Goal: Navigation & Orientation: Understand site structure

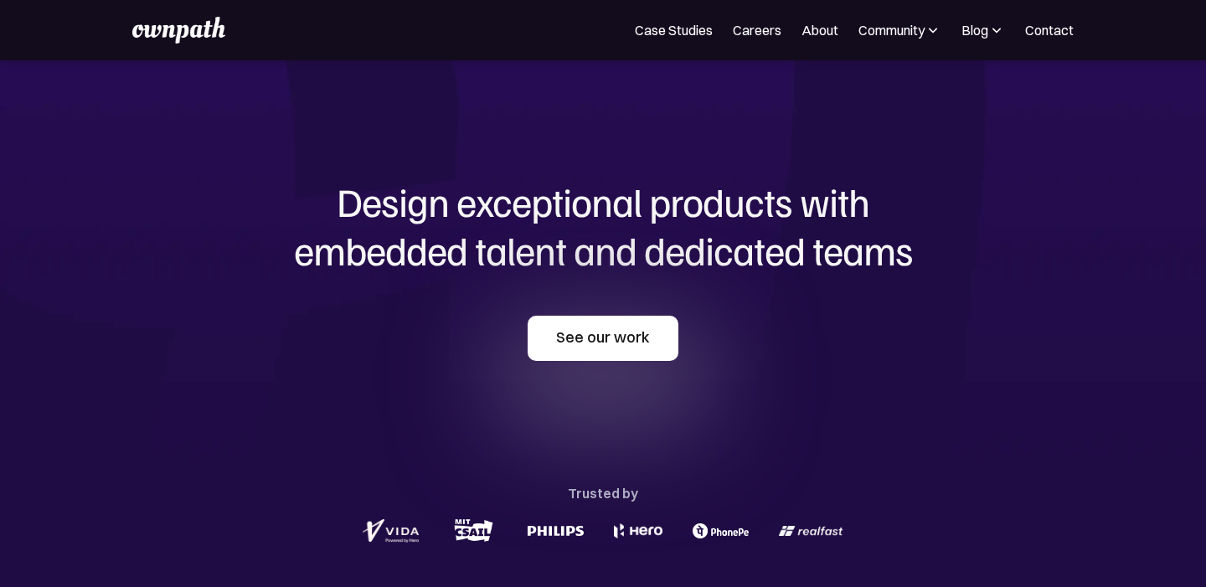
click at [542, 323] on link "See our work" at bounding box center [603, 338] width 151 height 45
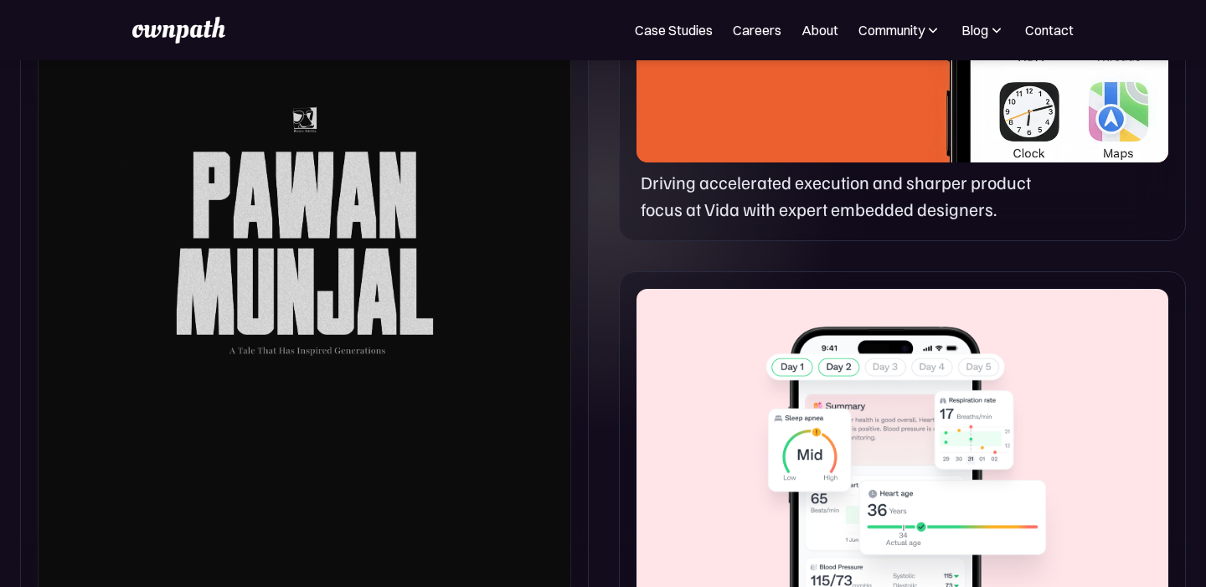
scroll to position [1033, 0]
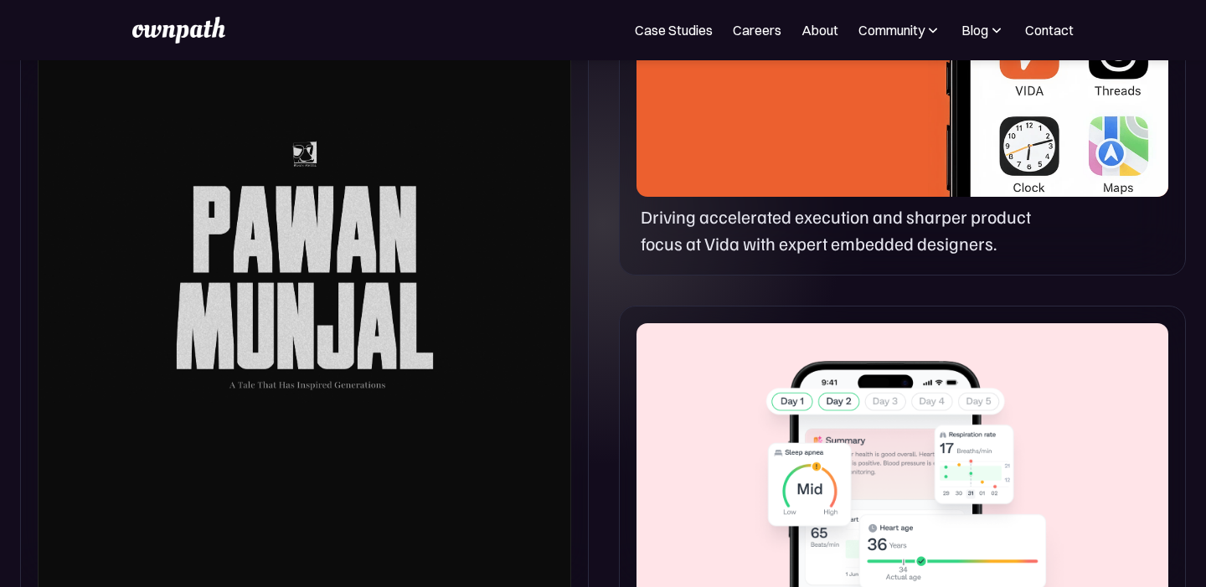
click at [279, 244] on div at bounding box center [304, 260] width 533 height 753
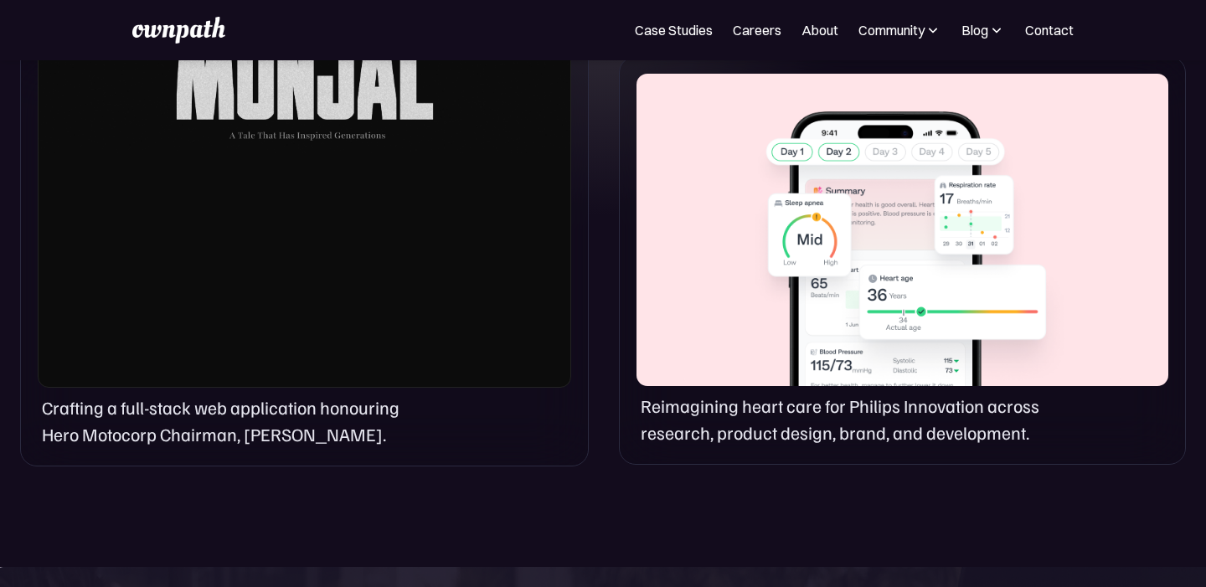
scroll to position [1313, 0]
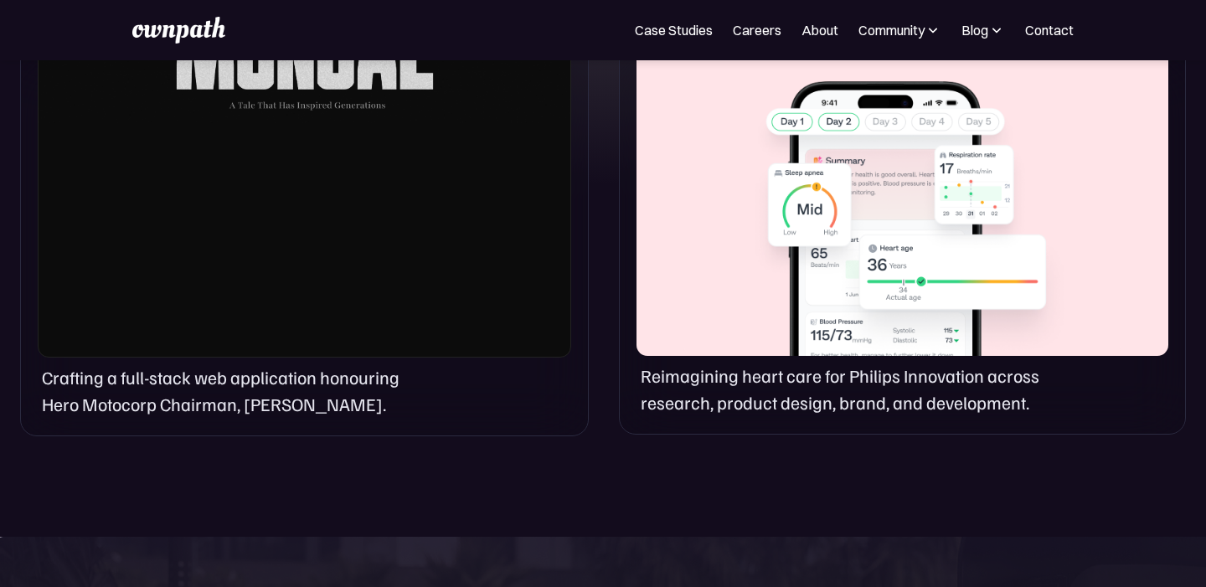
click at [242, 379] on p "Crafting a full-stack web application honouring Hero Motocorp Chairman, [PERSON…" at bounding box center [232, 391] width 381 height 54
click at [700, 394] on p "Reimagining heart care for Philips Innovation across research, product design, …" at bounding box center [847, 390] width 412 height 54
click at [790, 265] on div at bounding box center [902, 200] width 532 height 312
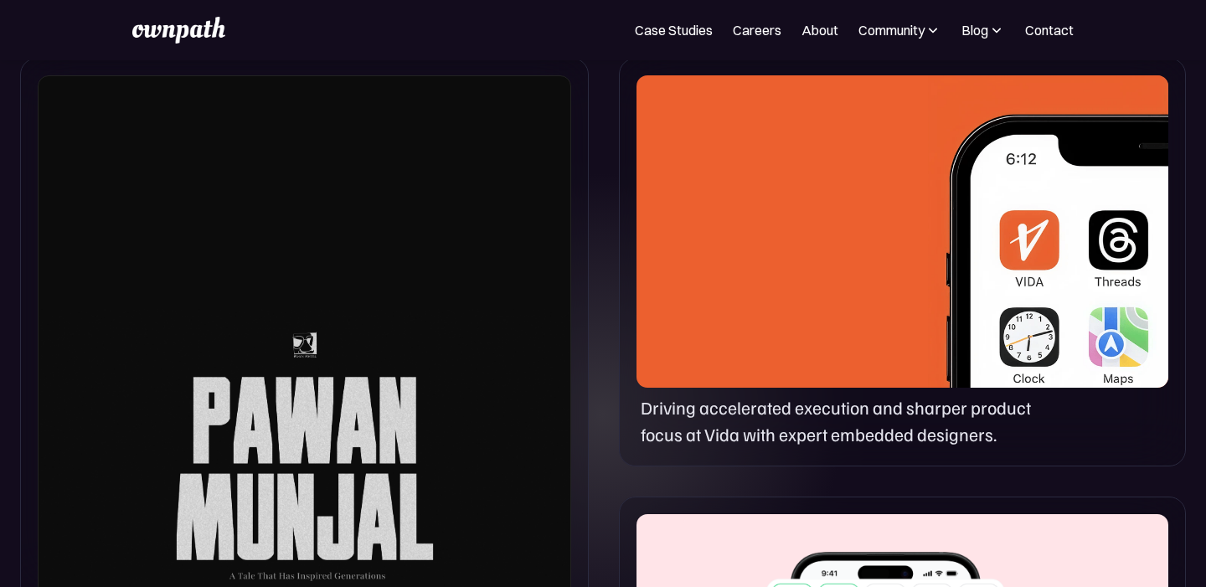
click at [790, 265] on div at bounding box center [902, 231] width 532 height 312
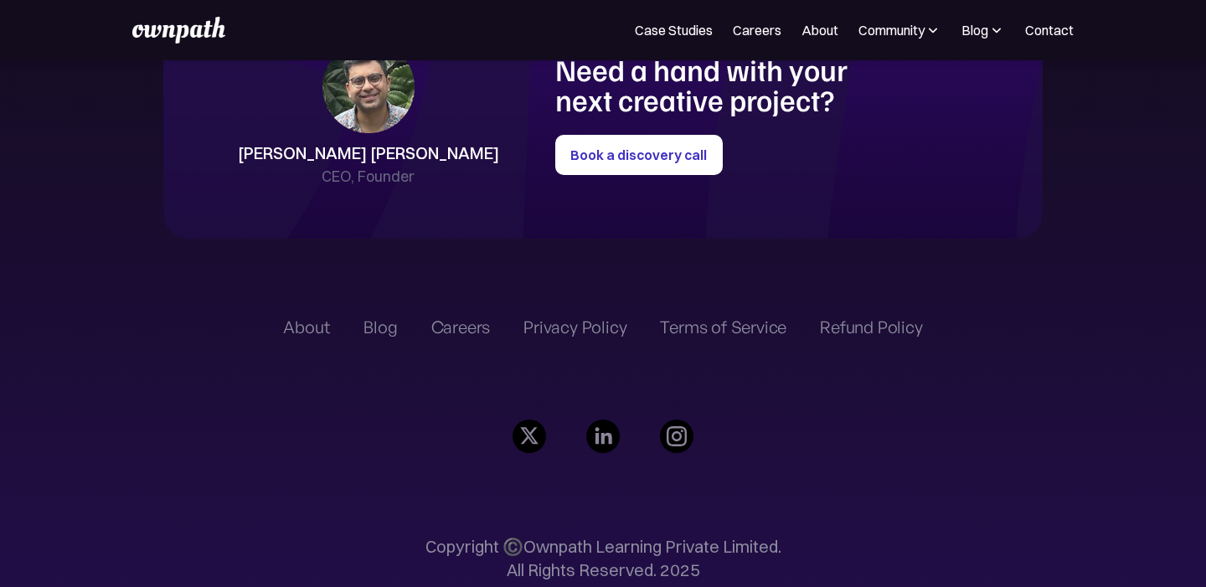
scroll to position [3944, 0]
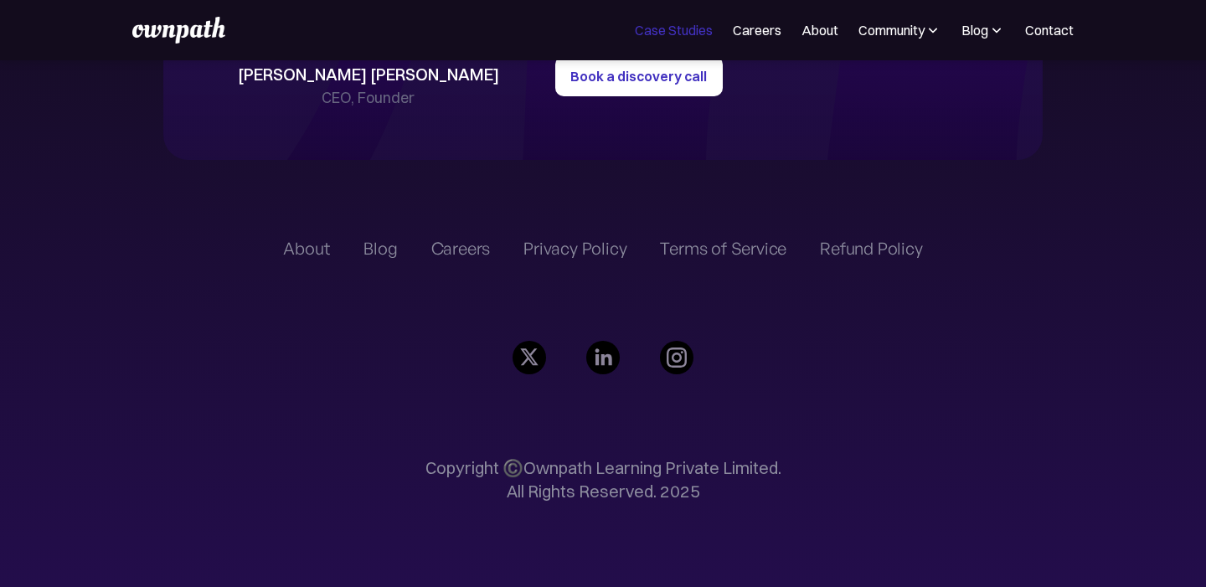
click at [686, 39] on link "Case Studies" at bounding box center [674, 30] width 78 height 20
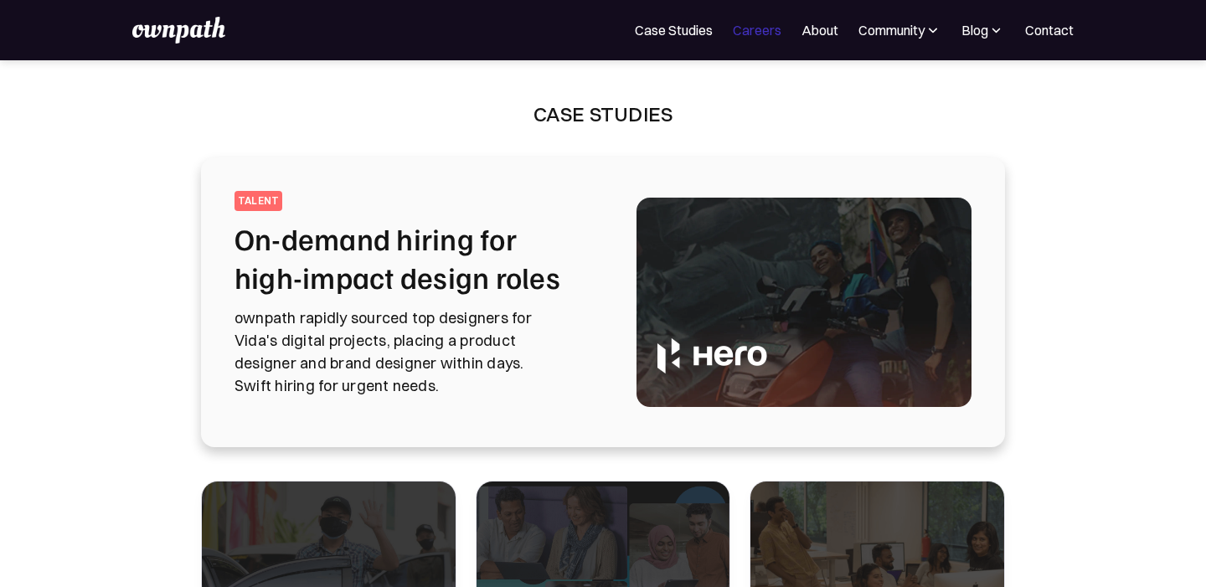
click at [756, 34] on link "Careers" at bounding box center [757, 30] width 49 height 20
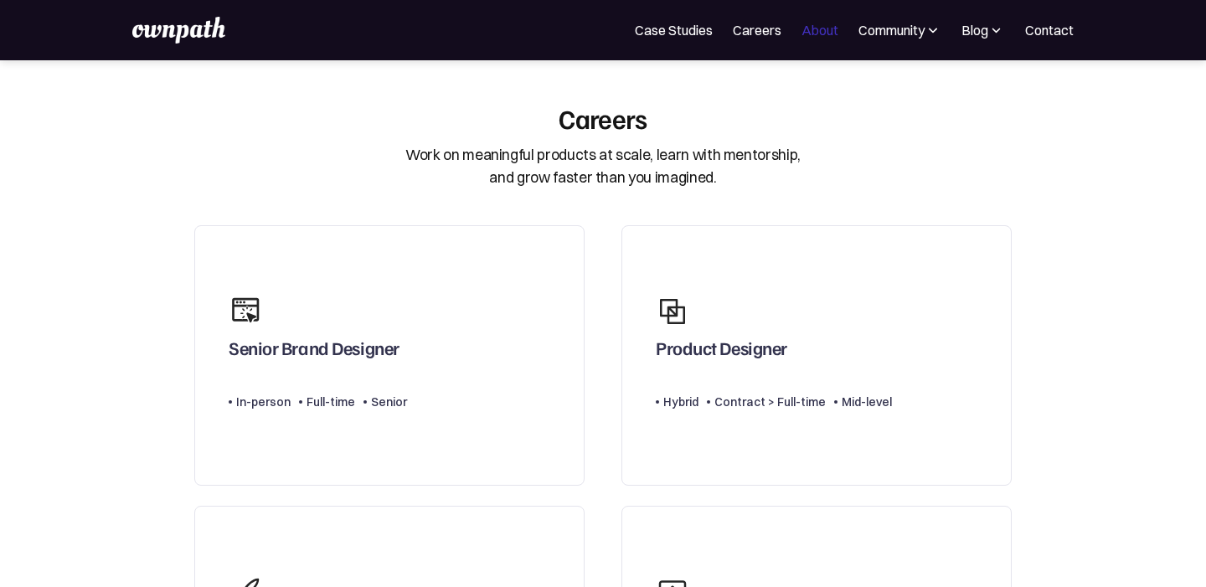
click at [811, 31] on link "About" at bounding box center [819, 30] width 37 height 20
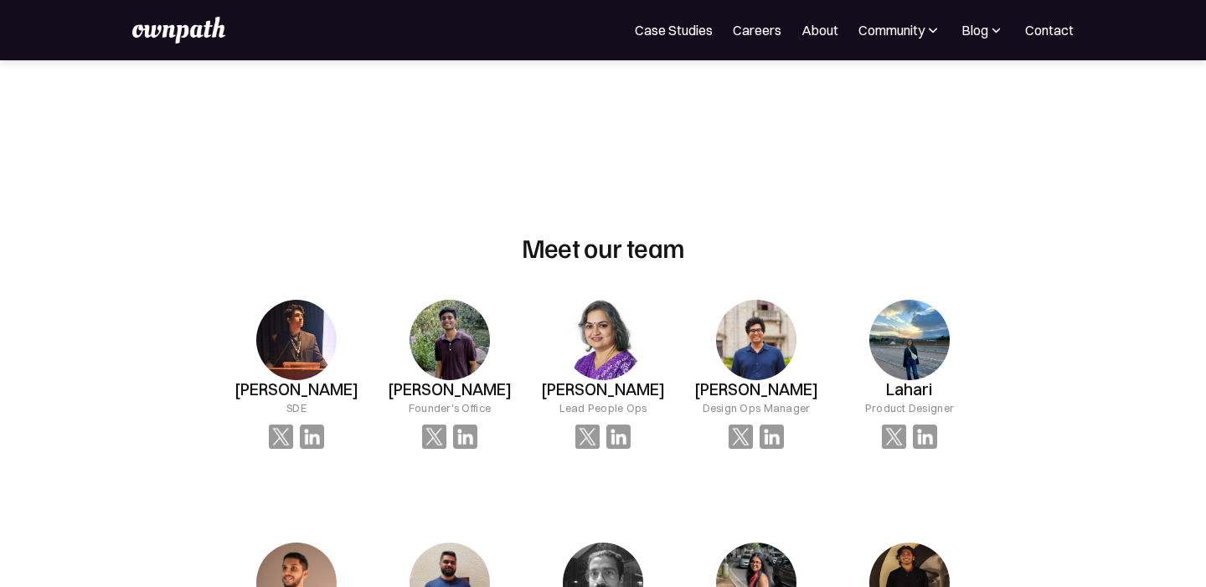
scroll to position [993, 0]
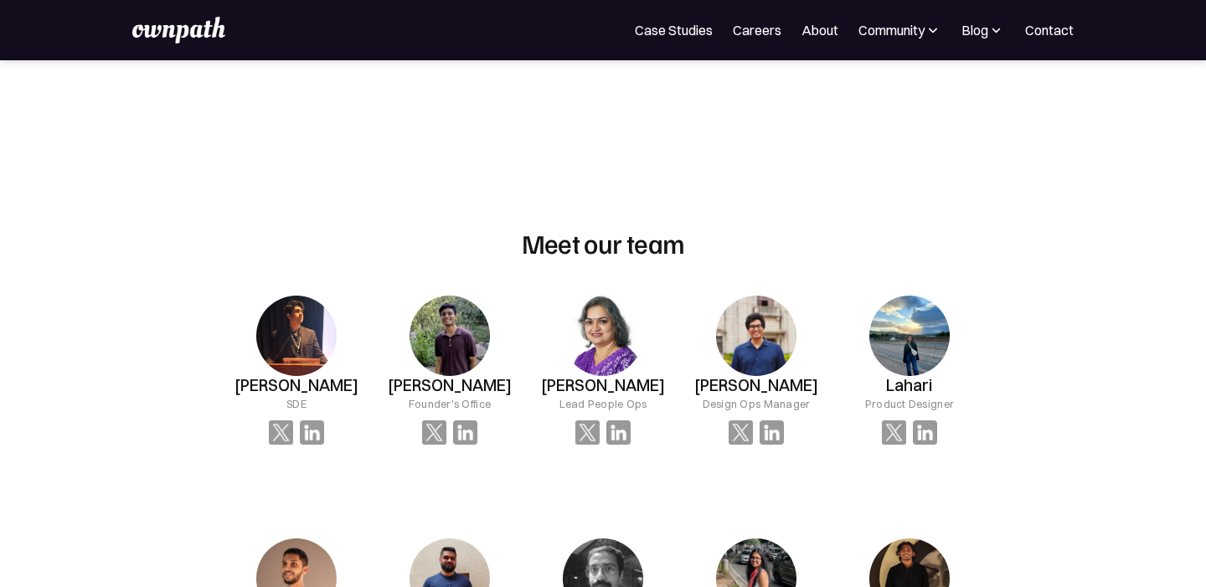
click at [445, 345] on img at bounding box center [449, 336] width 80 height 80
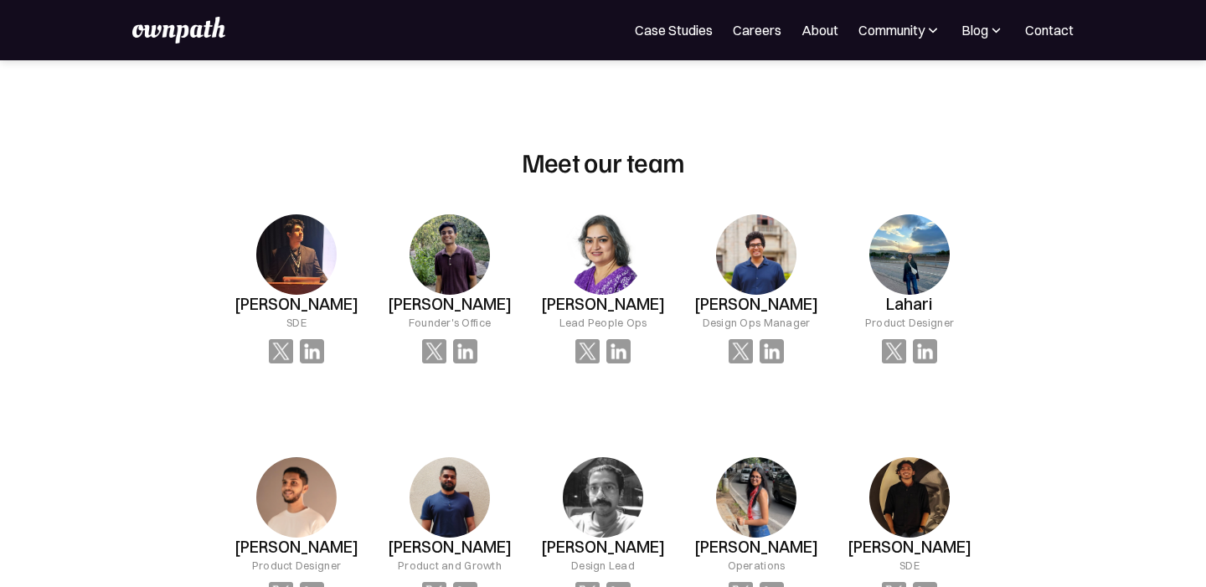
scroll to position [1104, 0]
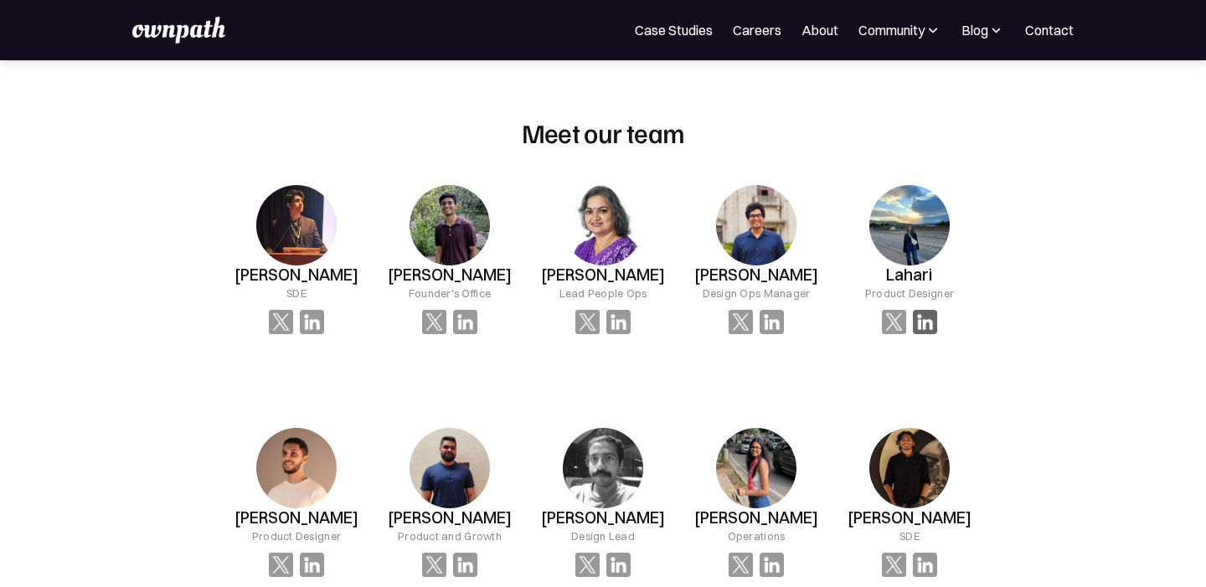
click at [927, 334] on img at bounding box center [925, 322] width 24 height 24
click at [935, 330] on img at bounding box center [925, 322] width 24 height 24
click at [904, 259] on img at bounding box center [909, 225] width 80 height 80
